Goal: Navigation & Orientation: Understand site structure

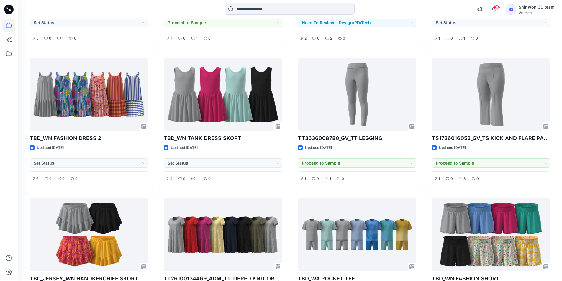
scroll to position [666, 0]
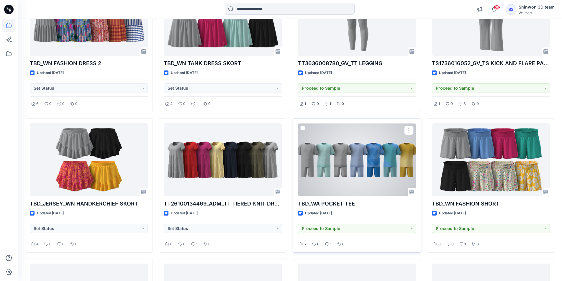
click at [337, 175] on div at bounding box center [357, 159] width 118 height 73
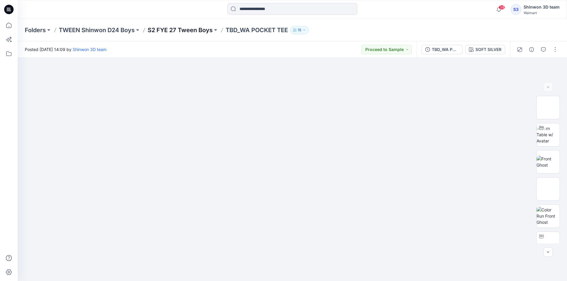
click at [188, 29] on p "S2 FYE 27 Tween Boys" at bounding box center [180, 30] width 65 height 8
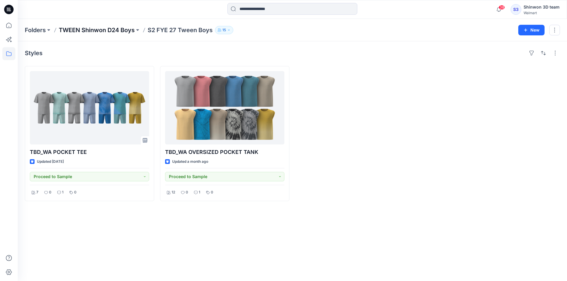
click at [120, 30] on p "TWEEN Shinwon D24 Boys" at bounding box center [97, 30] width 76 height 8
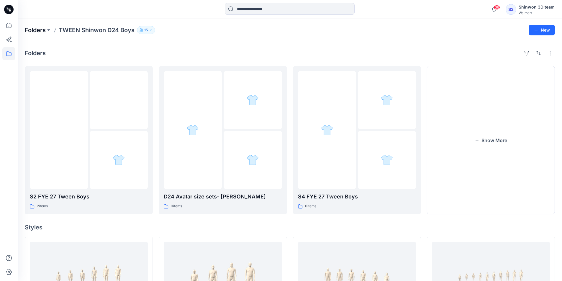
click at [45, 31] on p "Folders" at bounding box center [35, 30] width 21 height 8
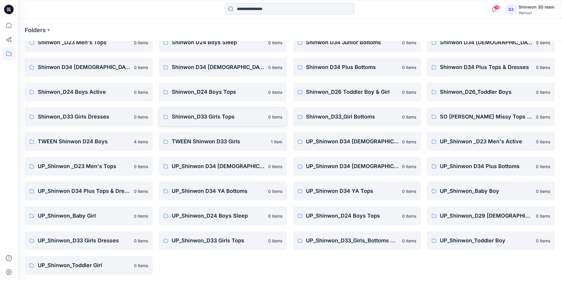
scroll to position [82, 0]
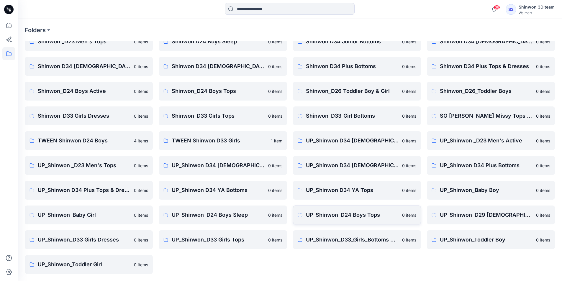
click at [382, 213] on p "UP_Shinwon_D24 Boys Tops" at bounding box center [352, 215] width 93 height 8
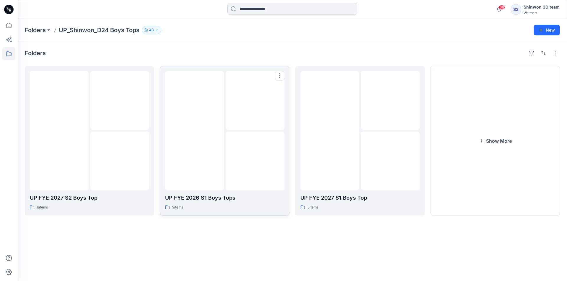
click at [194, 131] on img at bounding box center [194, 131] width 0 height 0
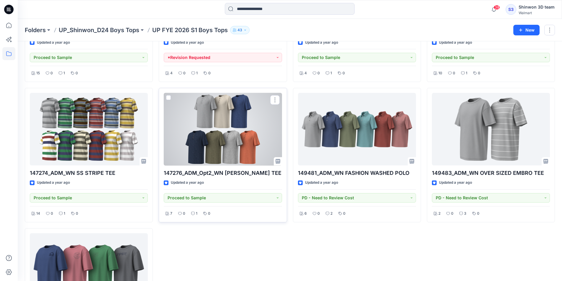
scroll to position [1, 0]
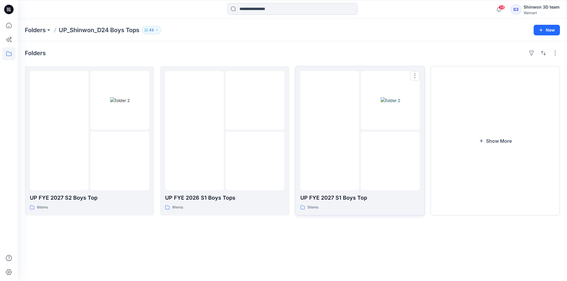
click at [330, 131] on img at bounding box center [330, 131] width 0 height 0
